Goal: Task Accomplishment & Management: Manage account settings

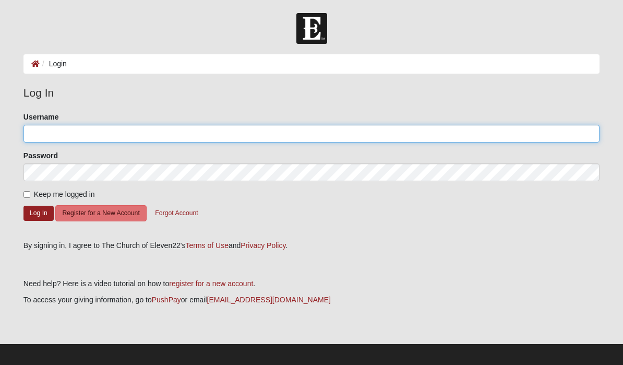
click at [355, 134] on input "Username" at bounding box center [311, 134] width 576 height 18
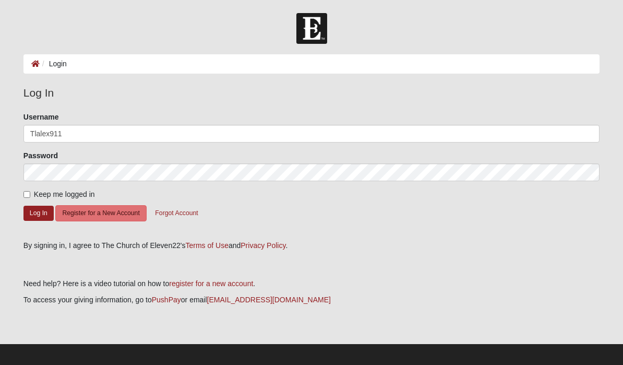
type input "Tlalex911"
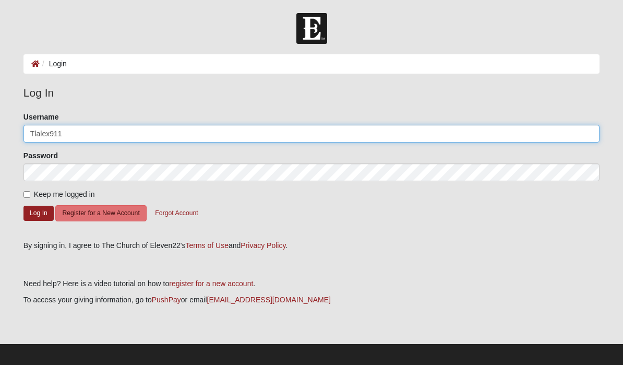
click at [38, 212] on button "Log In" at bounding box center [38, 213] width 30 height 15
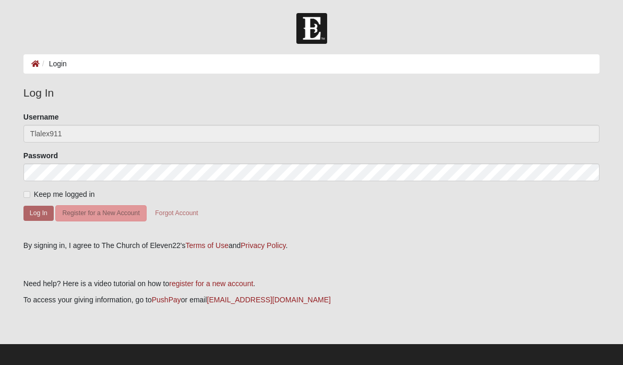
click at [18, 196] on div "Please correct the following: Username Tlalex911 Password Keep me logged in Log…" at bounding box center [312, 172] width 592 height 121
click at [27, 201] on form "Please correct the following: Username Tlalex911 Password Keep me logged in Log…" at bounding box center [311, 172] width 576 height 121
click at [34, 193] on span "Keep me logged in" at bounding box center [64, 194] width 61 height 8
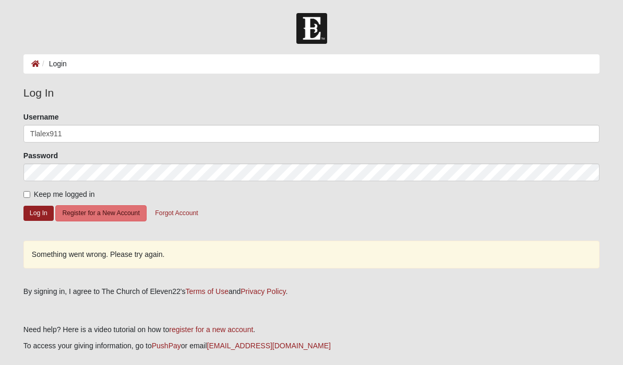
click at [53, 63] on li "Login" at bounding box center [53, 63] width 27 height 11
click at [30, 193] on input "Keep me logged in" at bounding box center [26, 194] width 7 height 7
checkbox input "true"
click at [39, 213] on button "Log In" at bounding box center [38, 213] width 30 height 15
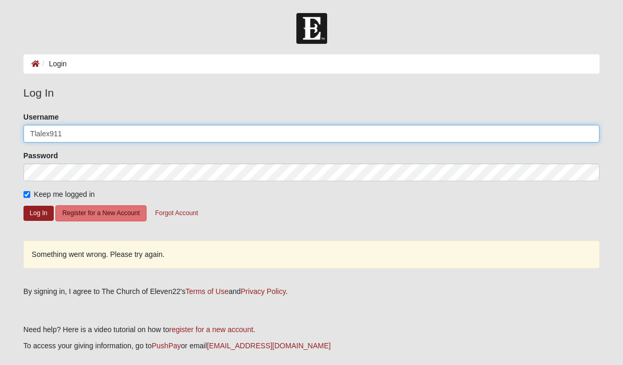
click at [209, 125] on input "Tlalex911" at bounding box center [311, 134] width 576 height 18
click at [324, 126] on input "Tlalex911" at bounding box center [311, 134] width 576 height 18
click at [336, 135] on input "Tlalex911" at bounding box center [311, 134] width 576 height 18
type input "Tlalex911"
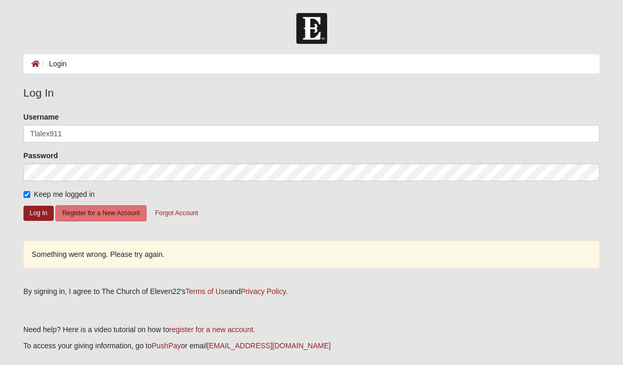
click at [39, 211] on button "Log In" at bounding box center [38, 213] width 30 height 15
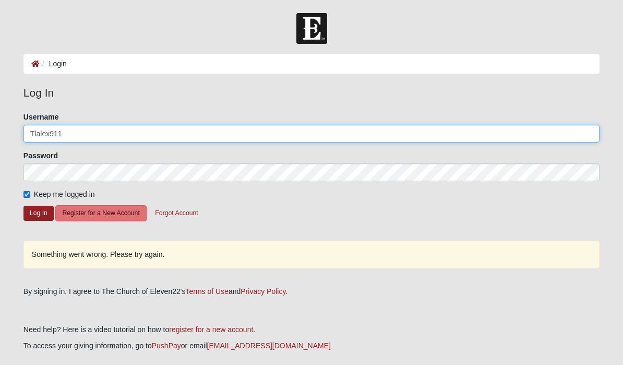
click at [303, 130] on input "Tlalex911" at bounding box center [311, 134] width 576 height 18
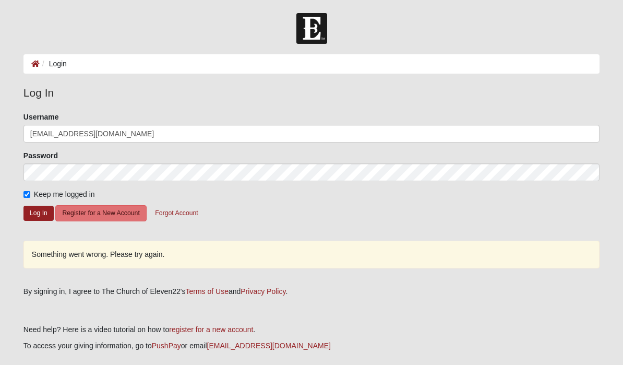
click at [38, 210] on button "Log In" at bounding box center [38, 213] width 30 height 15
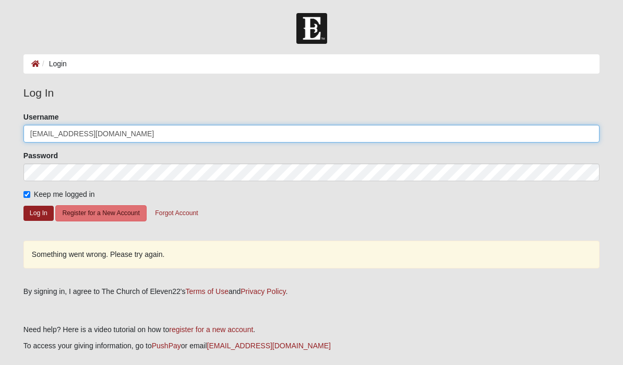
click at [57, 127] on input "Tlalex91@gmail.com" at bounding box center [311, 134] width 576 height 18
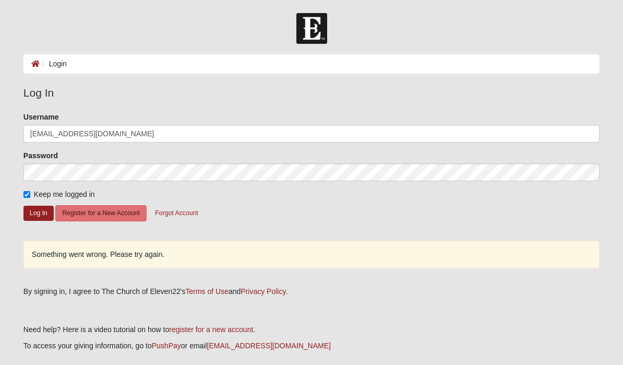
click at [38, 212] on button "Log In" at bounding box center [38, 213] width 30 height 15
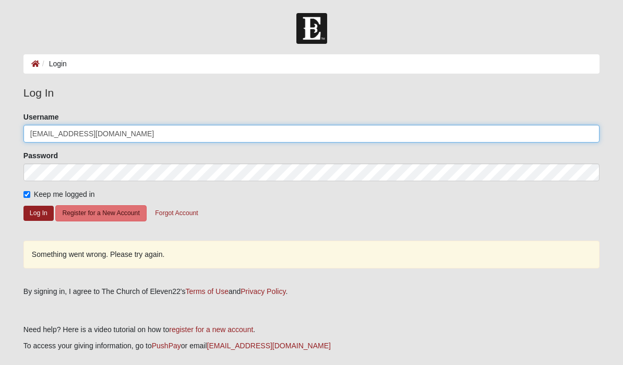
click at [239, 133] on input "Tlalex911@gmail.com" at bounding box center [311, 134] width 576 height 18
click at [223, 132] on input "Tlalex911@gmail.com" at bounding box center [311, 134] width 576 height 18
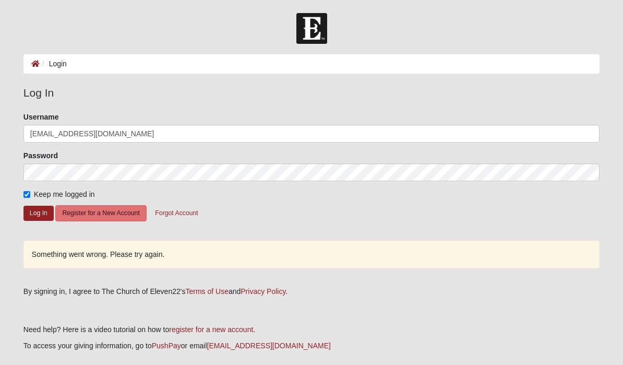
click at [42, 218] on button "Log In" at bounding box center [38, 213] width 30 height 15
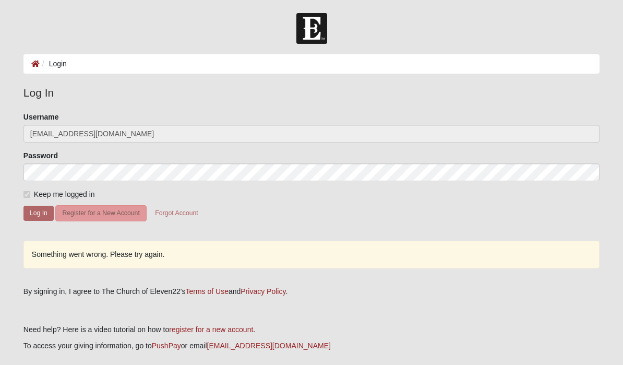
click at [246, 145] on form "Please correct the following: Username Tlalex911@gmail.com Password Keep me log…" at bounding box center [311, 172] width 576 height 121
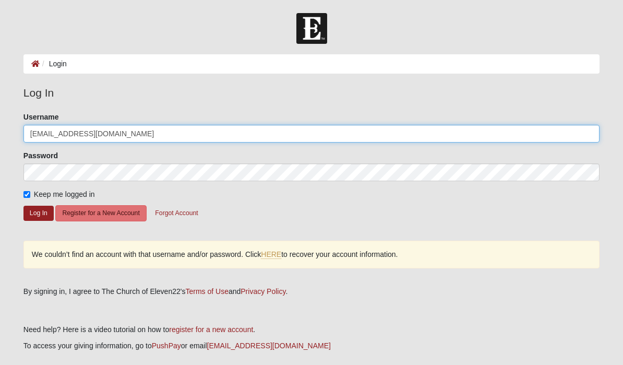
click at [263, 131] on input "Tlalex911@gmail.com" at bounding box center [311, 134] width 576 height 18
type input "Tlalex911"
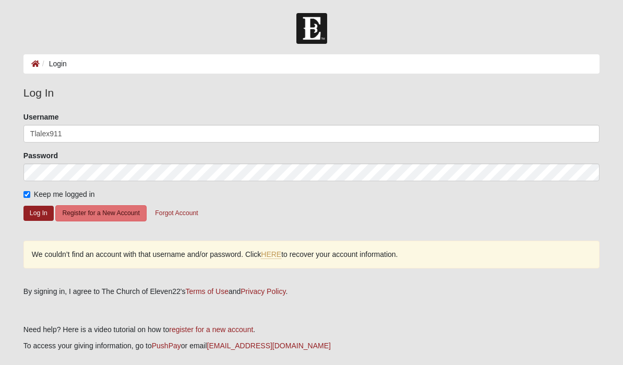
click at [43, 210] on button "Log In" at bounding box center [38, 213] width 30 height 15
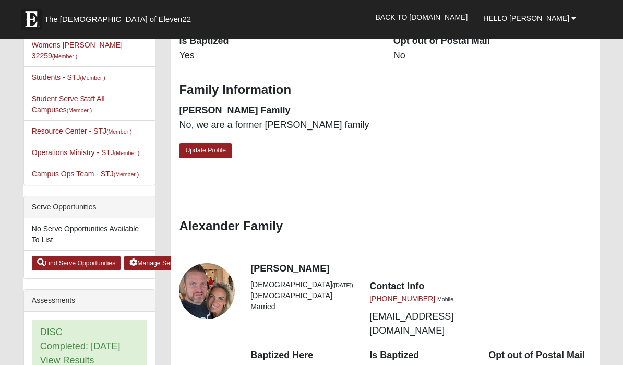
scroll to position [348, 0]
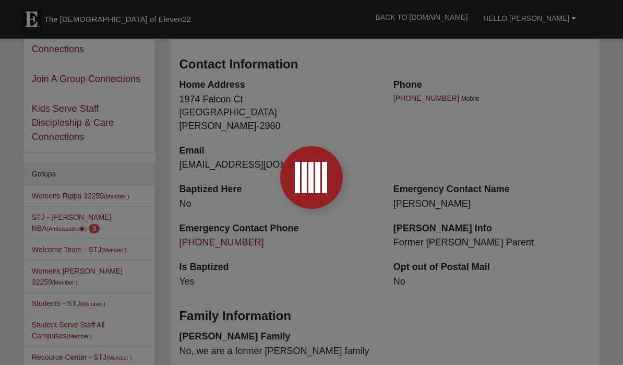
scroll to position [106, 0]
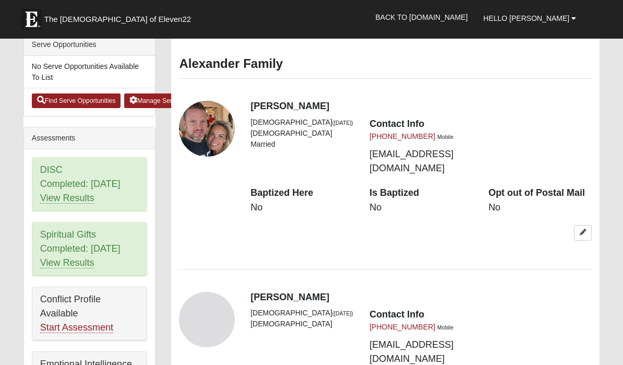
scroll to position [485, 0]
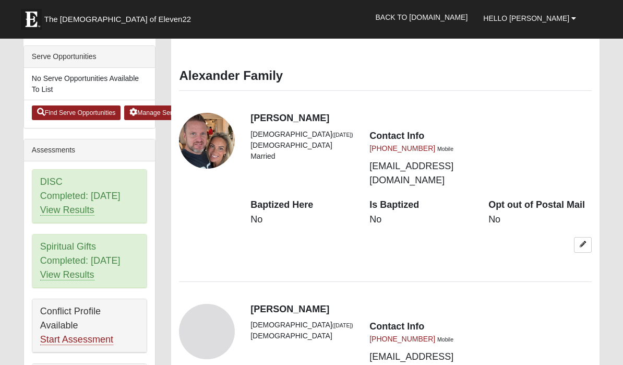
click at [578, 237] on link at bounding box center [583, 244] width 18 height 15
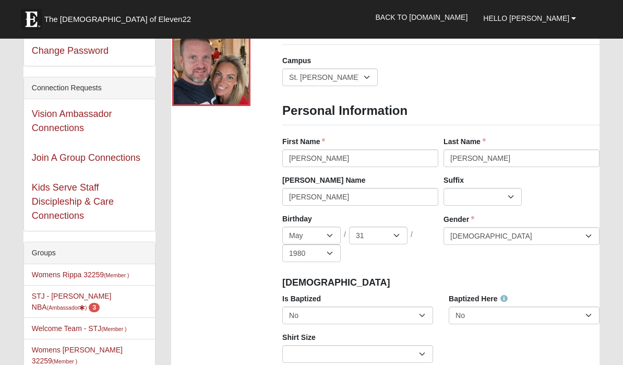
scroll to position [32, 0]
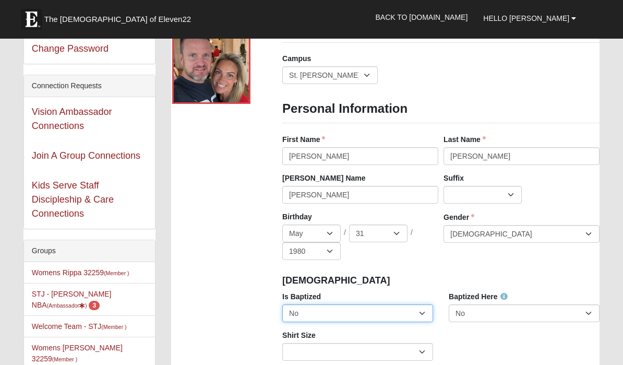
click at [425, 310] on select "No Yes" at bounding box center [357, 313] width 151 height 18
select select "True"
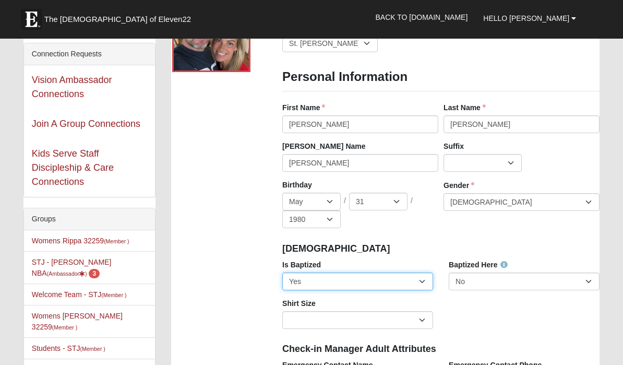
scroll to position [65, 0]
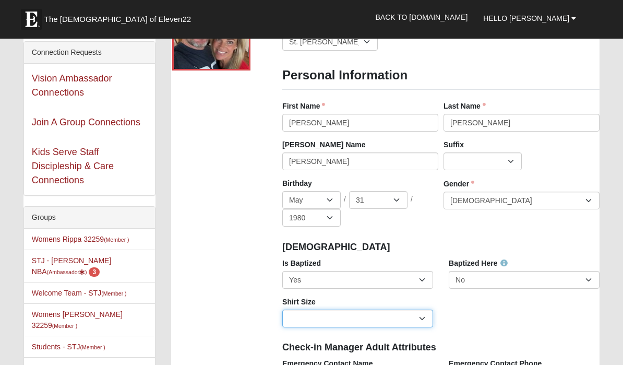
click at [423, 320] on select "Adult Small Adult Medium Adult Large Adult XL Adult XXL Adult 3XL Adult 4XL You…" at bounding box center [357, 318] width 151 height 18
select select "Adult Medium"
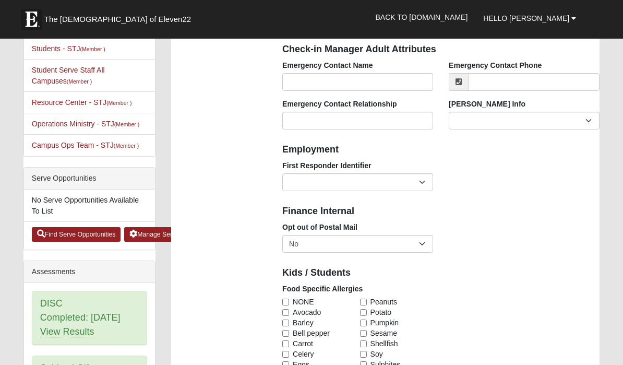
scroll to position [372, 0]
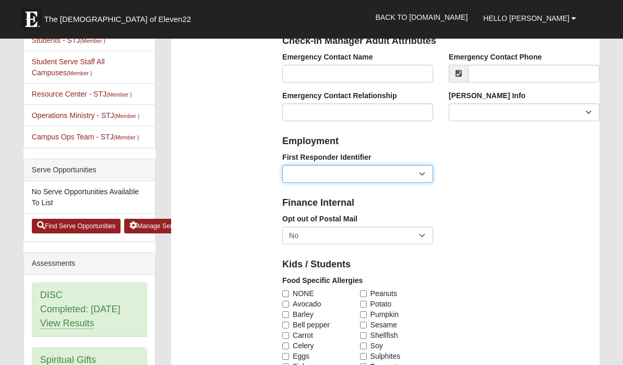
click at [419, 171] on select "EMT | Paramedic | Medical Firefighter | Fire Department Police Officer | Sherif…" at bounding box center [357, 174] width 151 height 18
select select "2463"
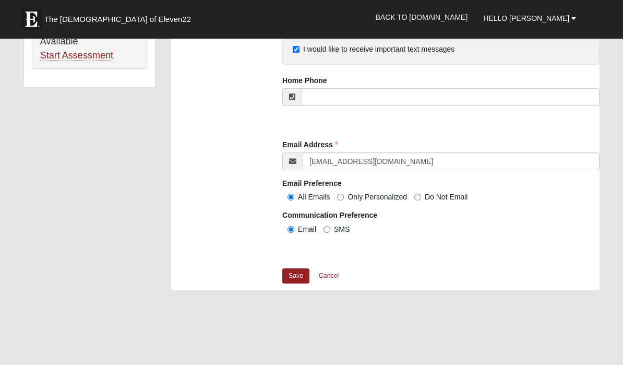
scroll to position [1002, 0]
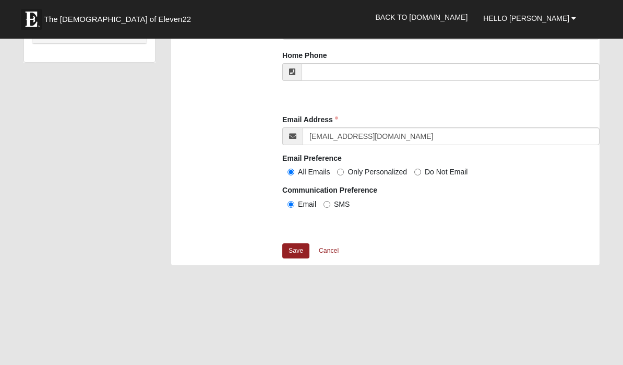
click at [294, 247] on link "Save" at bounding box center [295, 250] width 27 height 15
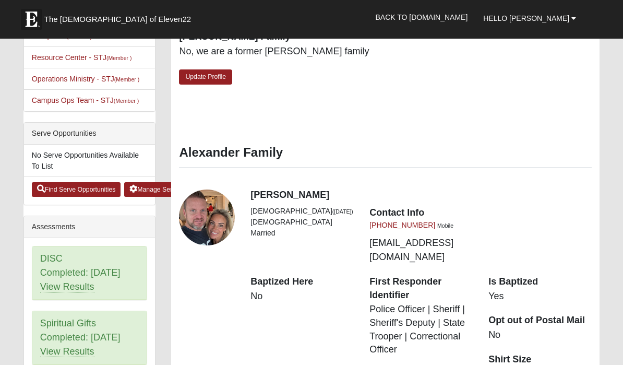
scroll to position [409, 0]
click at [72, 284] on link "View Results" at bounding box center [67, 286] width 54 height 11
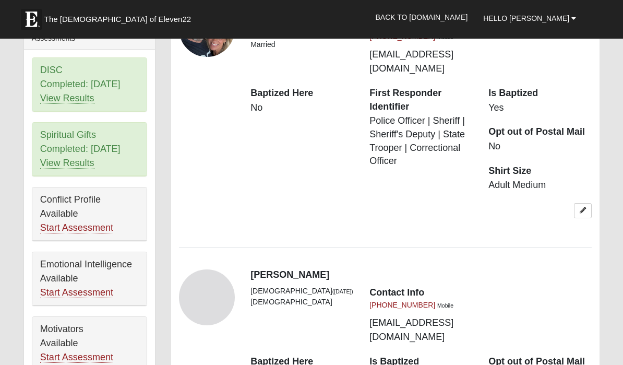
scroll to position [598, 0]
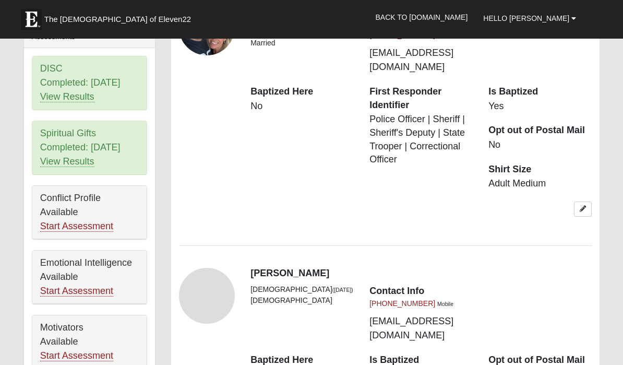
click at [70, 162] on link "View Results" at bounding box center [67, 161] width 54 height 11
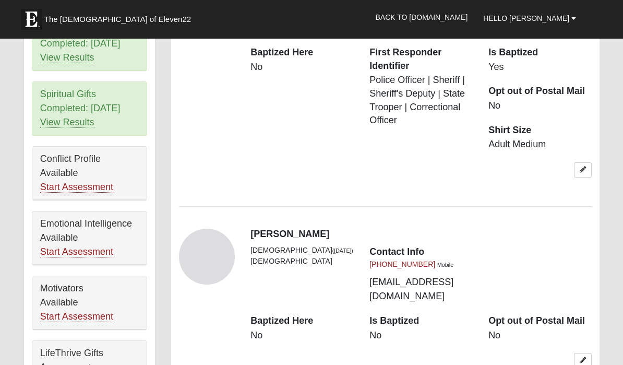
click at [92, 188] on link "Start Assessment" at bounding box center [76, 187] width 73 height 11
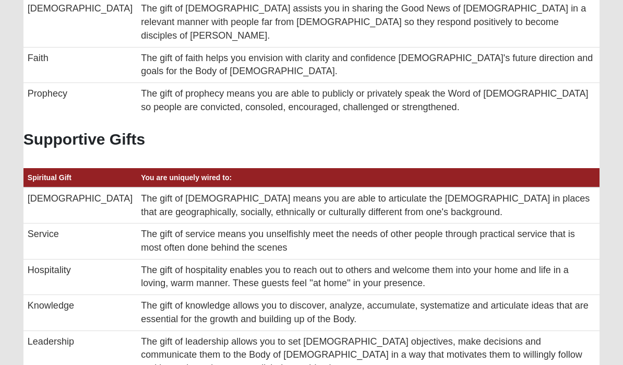
scroll to position [215, 0]
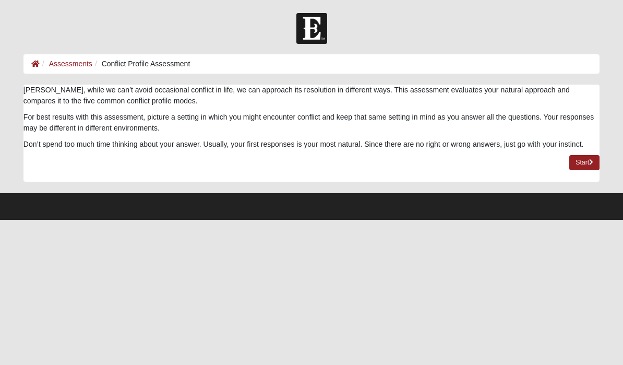
click at [580, 164] on link "Start" at bounding box center [584, 162] width 30 height 15
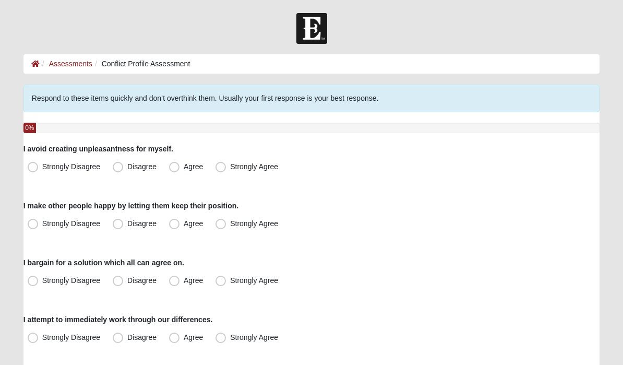
click at [228, 173] on label "Strongly Agree" at bounding box center [247, 167] width 73 height 17
click at [227, 170] on input "Strongly Agree" at bounding box center [223, 166] width 7 height 7
radio input "true"
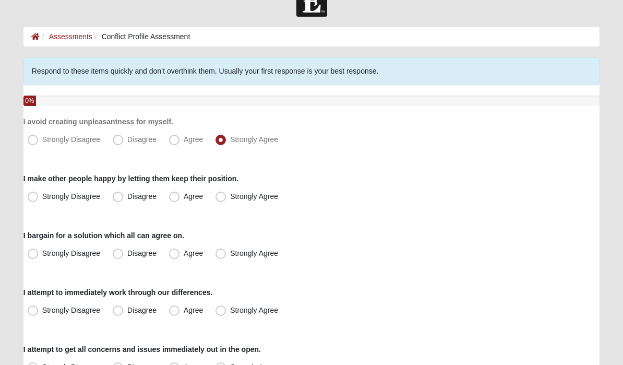
scroll to position [28, 0]
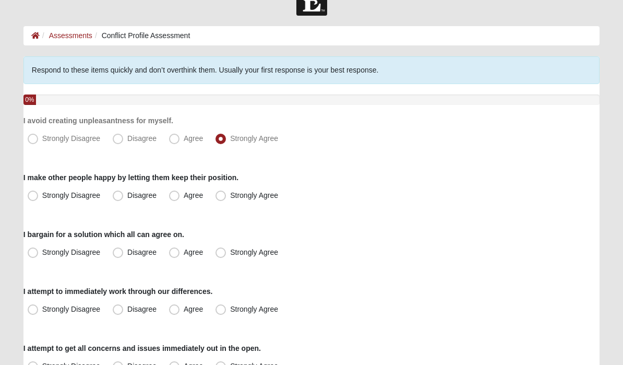
click at [126, 194] on label "Disagree" at bounding box center [136, 195] width 54 height 17
click at [124, 194] on input "Disagree" at bounding box center [120, 195] width 7 height 7
radio input "true"
click at [41, 248] on label "Strongly Disagree" at bounding box center [64, 252] width 83 height 17
click at [39, 249] on input "Strongly Disagree" at bounding box center [35, 252] width 7 height 7
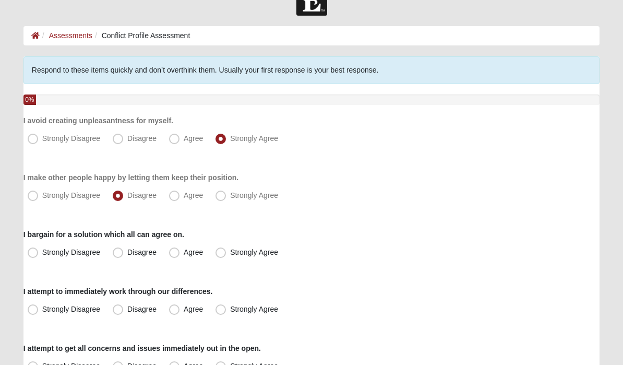
radio input "true"
click at [44, 311] on span "Strongly Disagree" at bounding box center [71, 309] width 58 height 8
click at [39, 311] on input "Strongly Disagree" at bounding box center [35, 309] width 7 height 7
radio input "true"
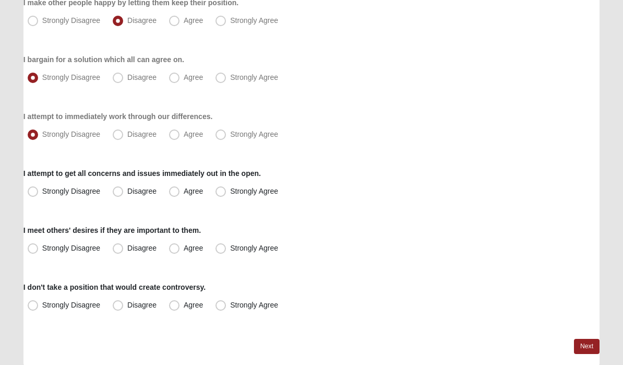
scroll to position [203, 0]
click at [42, 190] on span "Strongly Disagree" at bounding box center [71, 191] width 58 height 8
click at [35, 190] on input "Strongly Disagree" at bounding box center [35, 191] width 7 height 7
radio input "true"
click at [237, 189] on span "Strongly Agree" at bounding box center [254, 191] width 48 height 8
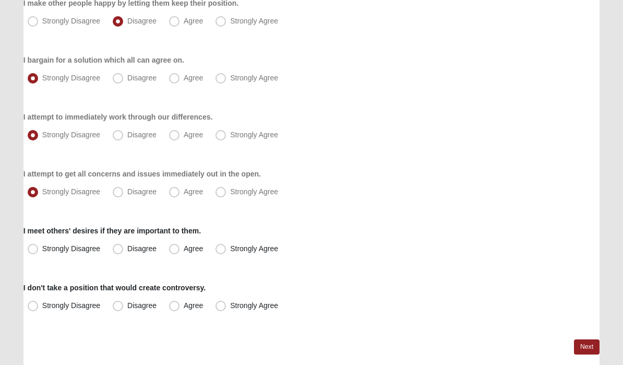
click at [227, 189] on input "Strongly Agree" at bounding box center [223, 191] width 7 height 7
radio input "true"
click at [127, 244] on span "Disagree" at bounding box center [141, 248] width 29 height 8
click at [121, 245] on input "Disagree" at bounding box center [120, 248] width 7 height 7
radio input "true"
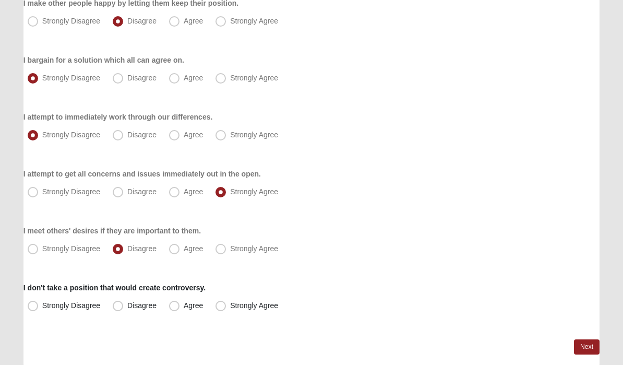
click at [36, 294] on div "I don't take a position that would create controversy. Strongly Disagree Disagr…" at bounding box center [311, 298] width 576 height 32
click at [32, 297] on label "Strongly Disagree" at bounding box center [64, 305] width 83 height 17
click at [32, 302] on input "Strongly Disagree" at bounding box center [35, 305] width 7 height 7
radio input "true"
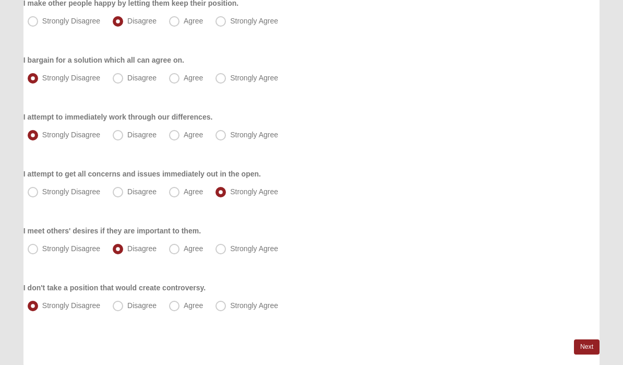
scroll to position [202, 0]
click at [588, 349] on link "Next" at bounding box center [587, 347] width 26 height 15
click at [584, 342] on link "Next" at bounding box center [587, 347] width 26 height 15
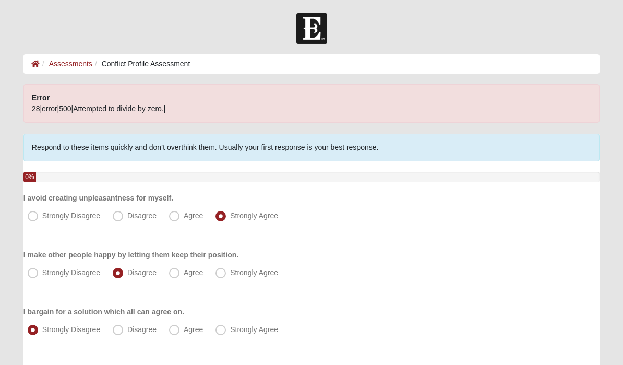
click at [73, 63] on link "Assessments" at bounding box center [70, 63] width 43 height 8
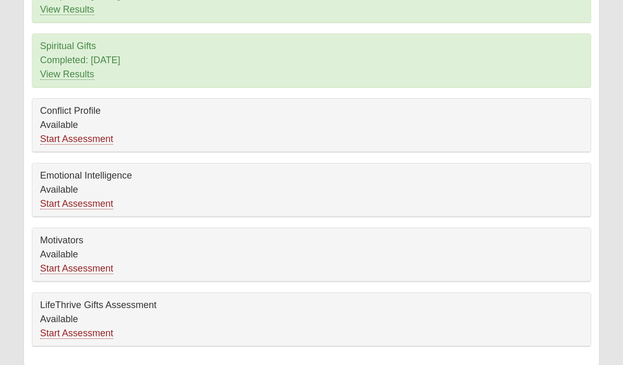
scroll to position [146, 0]
click at [71, 207] on link "Start Assessment" at bounding box center [76, 204] width 73 height 11
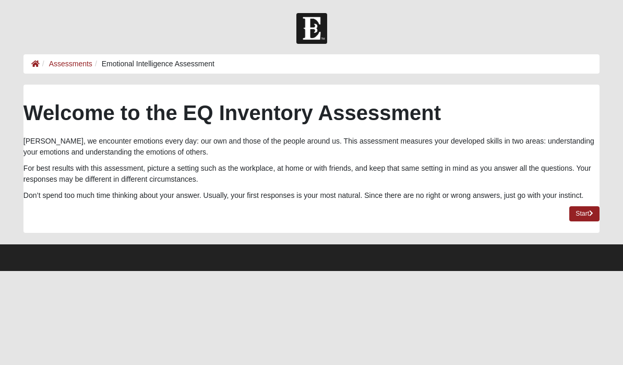
click at [580, 216] on link "Start" at bounding box center [584, 213] width 30 height 15
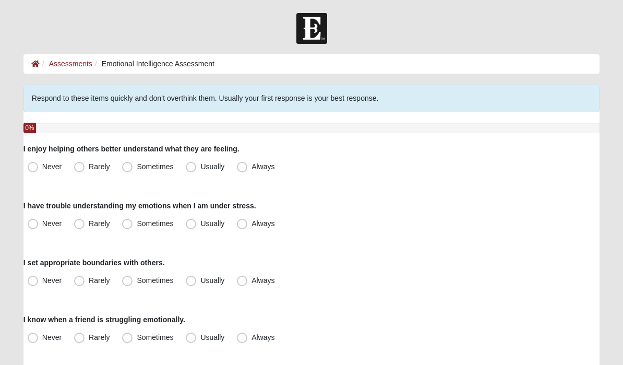
click at [200, 164] on span "Usually" at bounding box center [212, 166] width 24 height 8
click at [192, 164] on input "Usually" at bounding box center [193, 166] width 7 height 7
radio input "true"
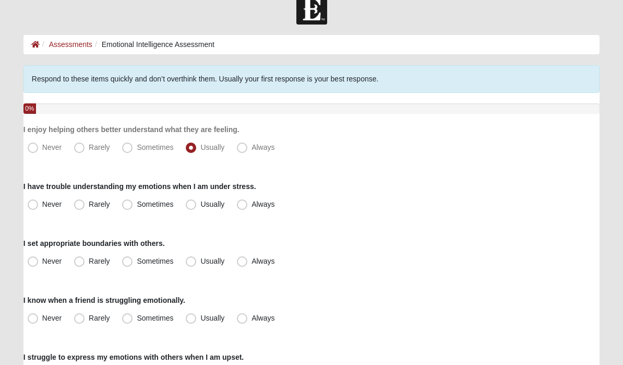
scroll to position [22, 0]
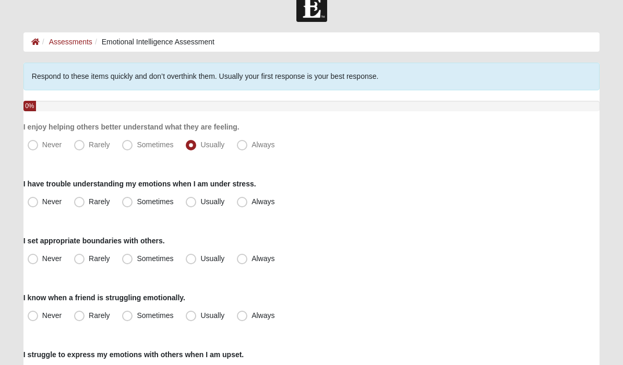
click at [42, 203] on span "Never" at bounding box center [51, 201] width 19 height 8
click at [36, 203] on input "Never" at bounding box center [35, 201] width 7 height 7
radio input "true"
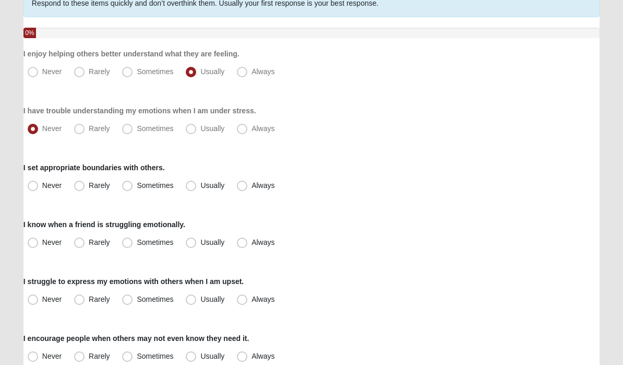
scroll to position [97, 0]
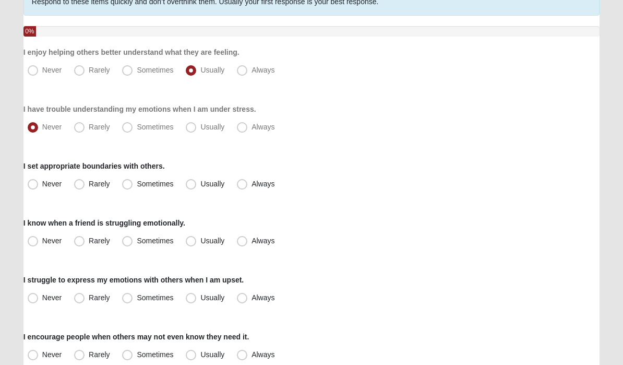
click at [252, 184] on span "Always" at bounding box center [263, 184] width 23 height 8
click at [248, 184] on input "Always" at bounding box center [244, 184] width 7 height 7
radio input "true"
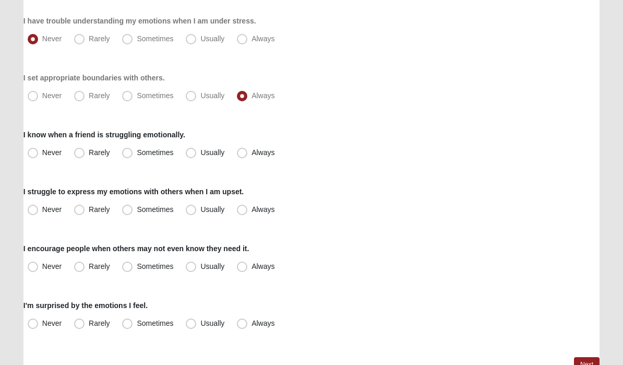
scroll to position [185, 0]
click at [204, 148] on span "Usually" at bounding box center [212, 152] width 24 height 8
click at [197, 149] on input "Usually" at bounding box center [193, 152] width 7 height 7
radio input "true"
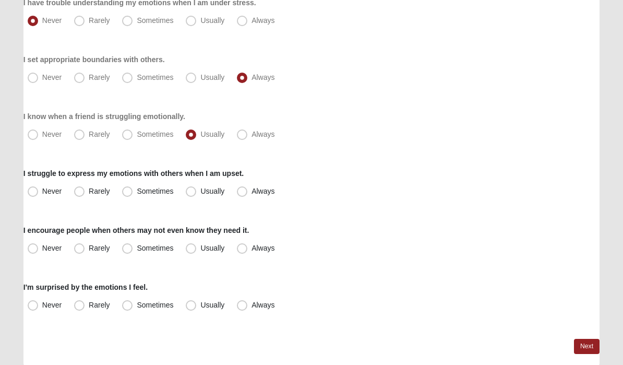
scroll to position [203, 0]
click at [37, 186] on label "Never" at bounding box center [45, 192] width 44 height 17
click at [37, 188] on input "Never" at bounding box center [35, 191] width 7 height 7
radio input "true"
click at [246, 241] on label "Always" at bounding box center [257, 249] width 48 height 17
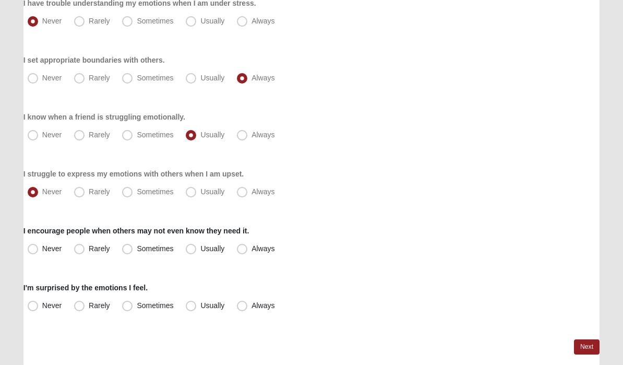
click at [246, 245] on input "Always" at bounding box center [244, 248] width 7 height 7
radio input "true"
click at [37, 299] on label "Never" at bounding box center [45, 305] width 44 height 17
click at [37, 302] on input "Never" at bounding box center [35, 305] width 7 height 7
radio input "true"
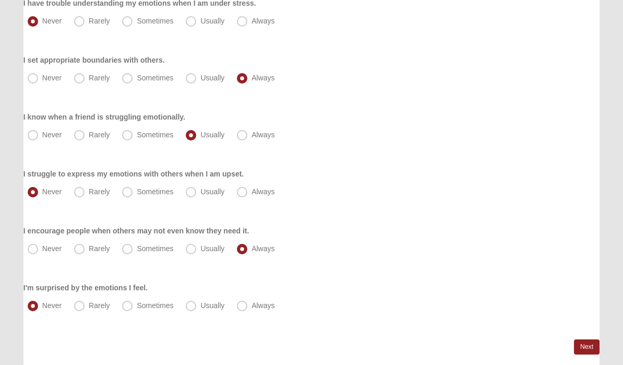
scroll to position [202, 0]
click at [585, 349] on link "Next" at bounding box center [587, 347] width 26 height 15
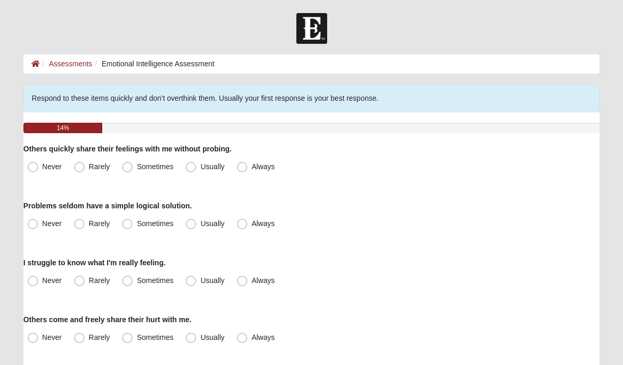
click at [201, 163] on span "Usually" at bounding box center [212, 166] width 24 height 8
click at [197, 163] on input "Usually" at bounding box center [193, 166] width 7 height 7
radio input "true"
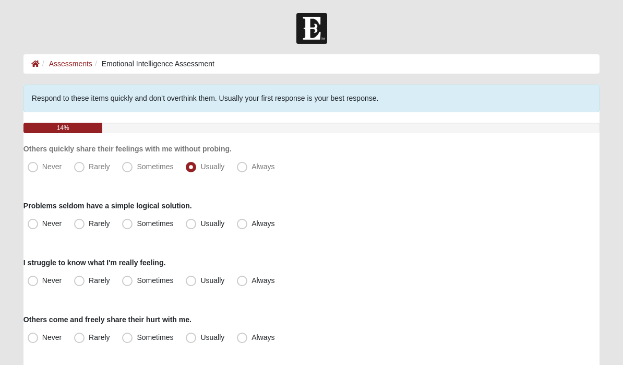
click at [127, 230] on label "Sometimes" at bounding box center [149, 224] width 62 height 17
click at [127, 227] on input "Sometimes" at bounding box center [129, 223] width 7 height 7
radio input "true"
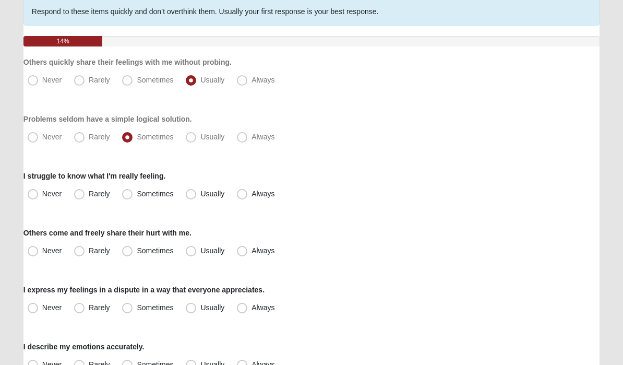
scroll to position [91, 0]
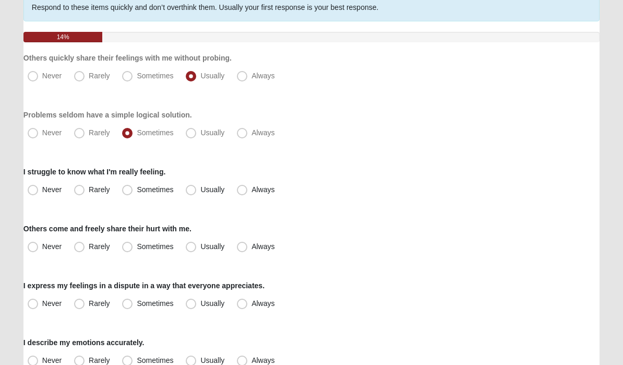
click at [32, 184] on label "Never" at bounding box center [45, 190] width 44 height 17
click at [32, 186] on input "Never" at bounding box center [35, 189] width 7 height 7
radio input "true"
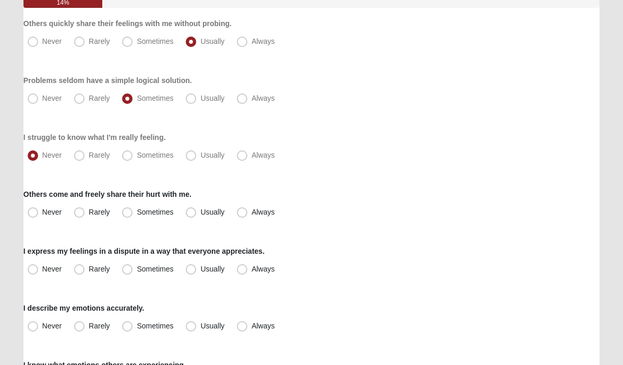
scroll to position [127, 0]
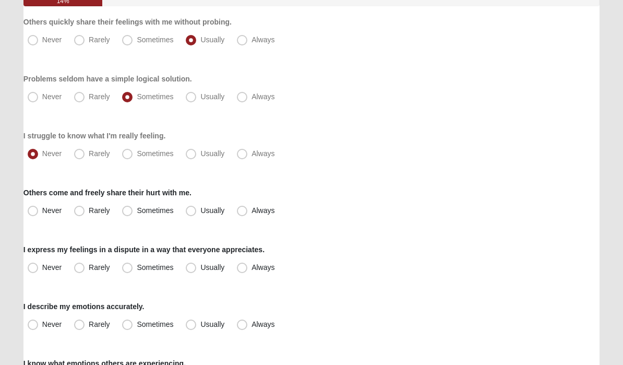
click at [201, 214] on span "Usually" at bounding box center [212, 210] width 24 height 8
click at [197, 214] on input "Usually" at bounding box center [193, 210] width 7 height 7
radio input "true"
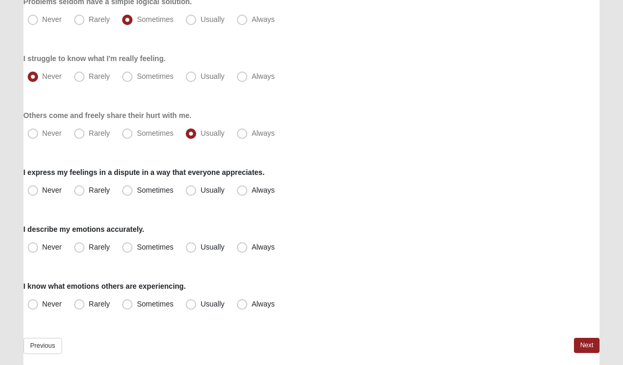
scroll to position [204, 0]
click at [205, 192] on span "Usually" at bounding box center [212, 190] width 24 height 8
click at [197, 192] on input "Usually" at bounding box center [193, 190] width 7 height 7
radio input "true"
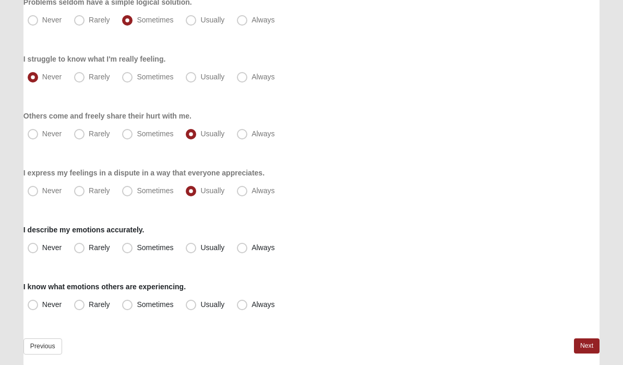
click at [215, 248] on span "Usually" at bounding box center [212, 247] width 24 height 8
click at [197, 248] on input "Usually" at bounding box center [193, 247] width 7 height 7
radio input "true"
click at [200, 305] on span "Usually" at bounding box center [212, 304] width 24 height 8
click at [192, 305] on input "Usually" at bounding box center [193, 304] width 7 height 7
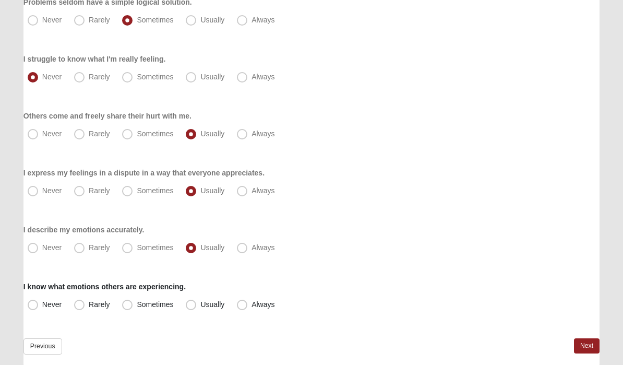
radio input "true"
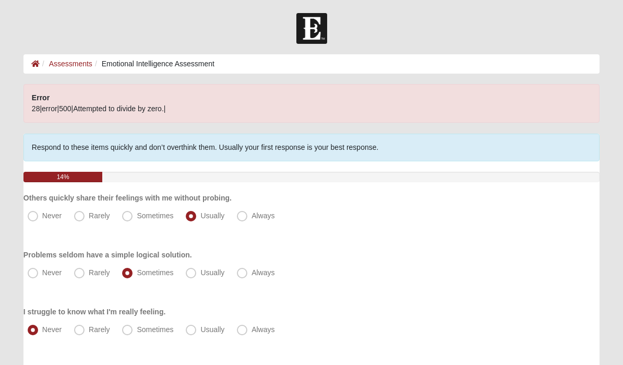
click at [32, 64] on icon at bounding box center [35, 63] width 8 height 7
click at [35, 61] on icon at bounding box center [35, 63] width 8 height 7
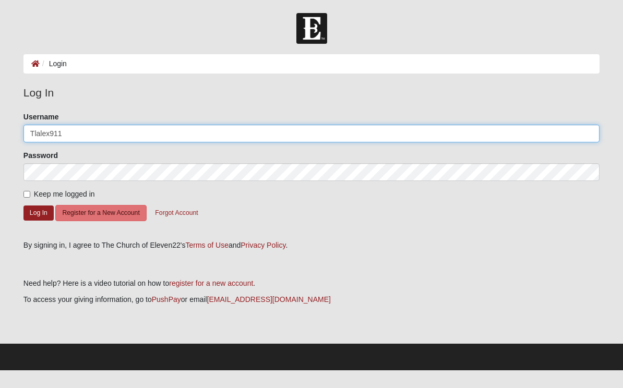
type input "Tlalex911"
click at [38, 212] on button "Log In" at bounding box center [38, 213] width 30 height 15
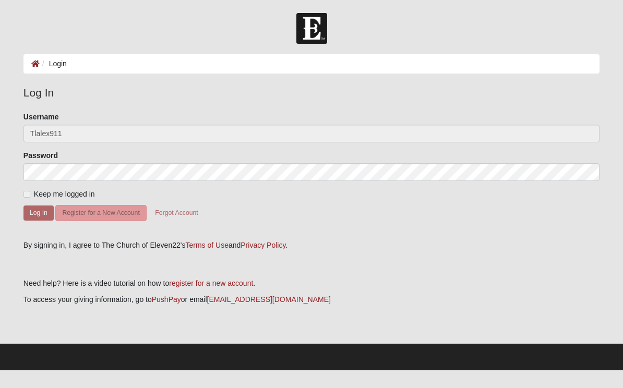
click at [32, 188] on form "Please correct the following: Username Tlalex911 Password Keep me logged in Log…" at bounding box center [311, 172] width 576 height 121
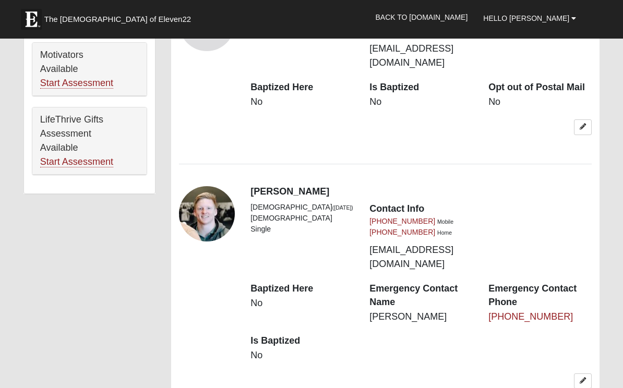
scroll to position [878, 0]
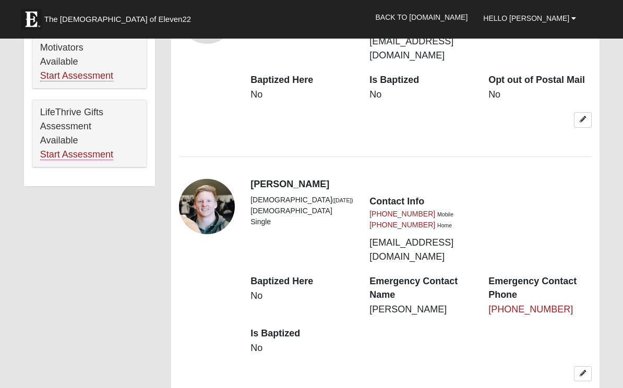
click at [586, 371] on icon at bounding box center [583, 374] width 6 height 6
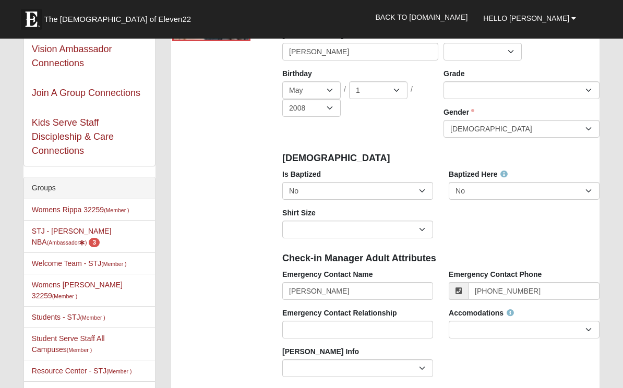
scroll to position [91, 0]
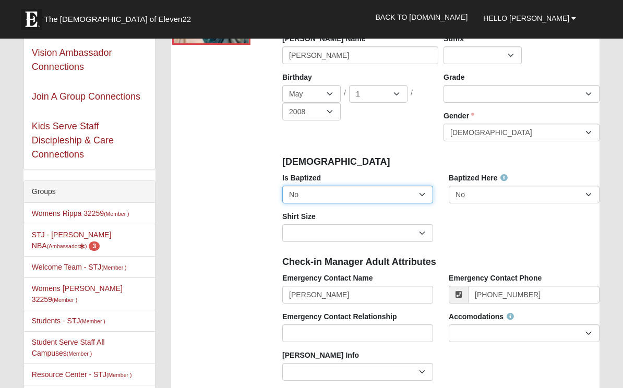
click at [423, 196] on select "No Yes" at bounding box center [357, 195] width 151 height 18
select select "True"
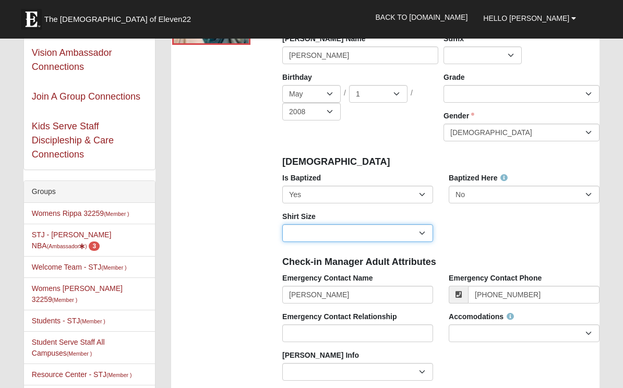
click at [382, 232] on select "Adult Small Adult Medium Adult Large Adult XL Adult XXL Adult 3XL Adult 4XL You…" at bounding box center [357, 233] width 151 height 18
select select "Adult Medium"
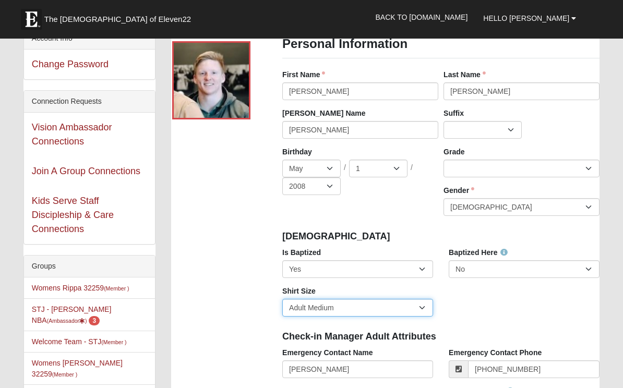
scroll to position [16, 0]
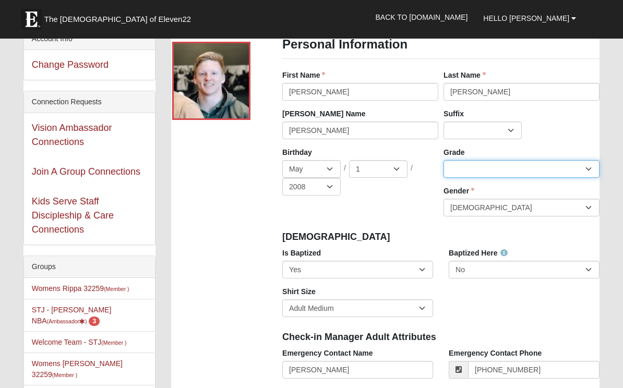
click at [582, 173] on select "K 1st 2nd 3rd 4th 5th 6th 7th 8th 9th 10th 11th 12th" at bounding box center [522, 169] width 156 height 18
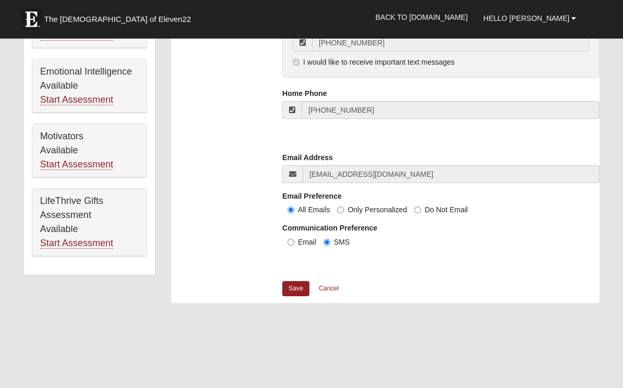
scroll to position [790, 0]
click at [300, 286] on link "Save" at bounding box center [295, 288] width 27 height 15
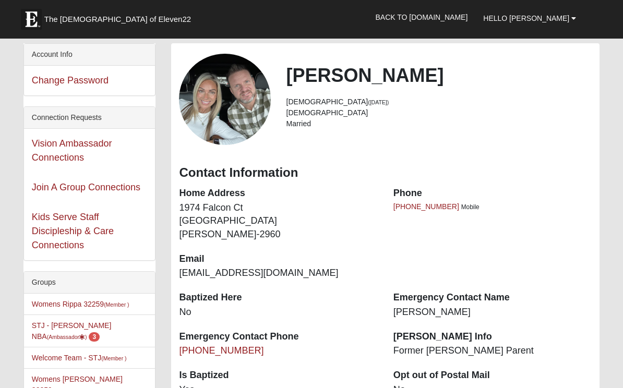
click at [93, 340] on li "STJ - [PERSON_NAME] NBA (Ambassador ) 3" at bounding box center [90, 331] width 132 height 33
click at [47, 335] on small "(Ambassador )" at bounding box center [67, 337] width 40 height 6
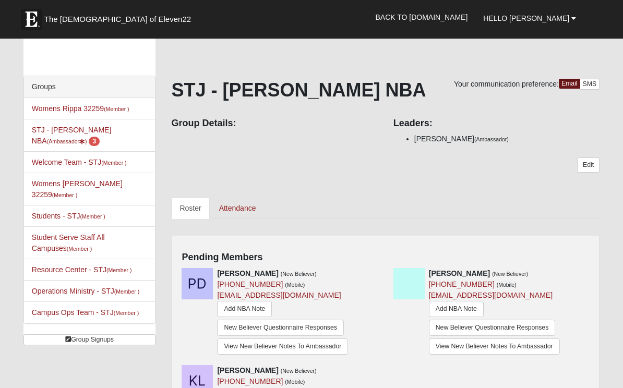
scroll to position [24, 0]
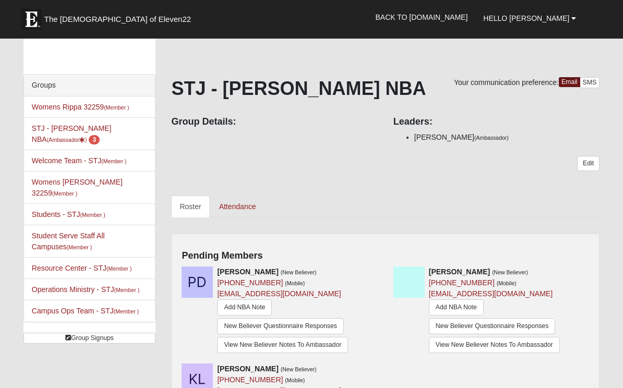
click at [239, 211] on link "Attendance" at bounding box center [238, 207] width 54 height 22
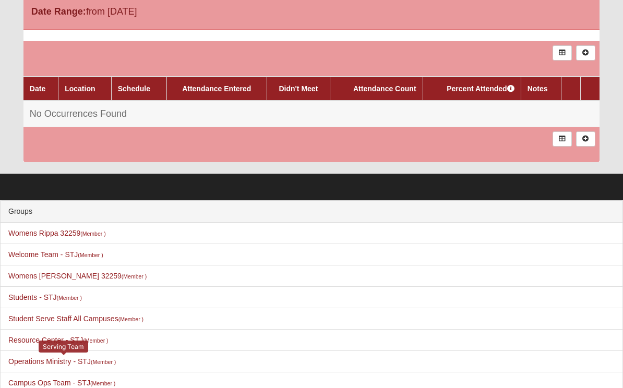
scroll to position [295, 0]
click at [29, 364] on link "Operations Ministry - STJ (Member )" at bounding box center [62, 362] width 108 height 8
click at [35, 358] on link "Operations Ministry - STJ (Member )" at bounding box center [62, 362] width 108 height 8
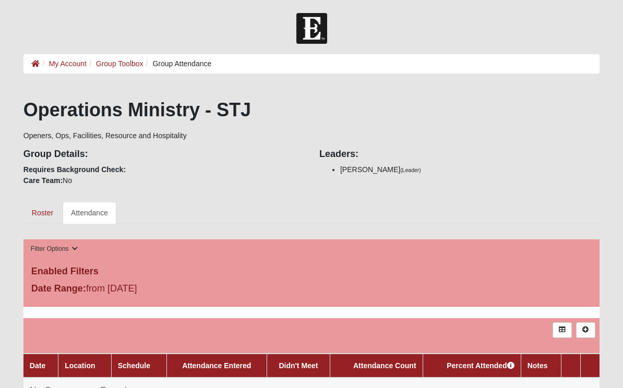
click at [73, 65] on link "My Account" at bounding box center [68, 63] width 38 height 8
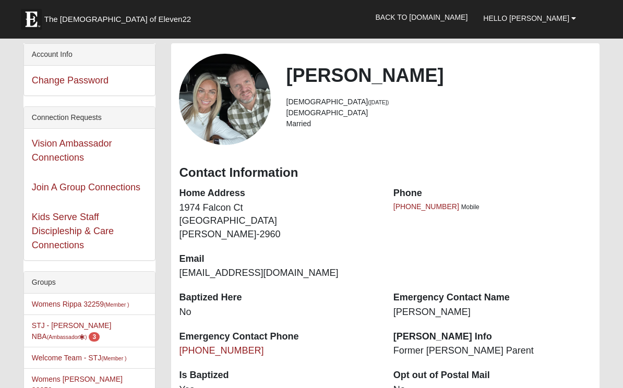
click at [462, 18] on link "Back to COE22.com" at bounding box center [421, 17] width 108 height 26
